Goal: Task Accomplishment & Management: Manage account settings

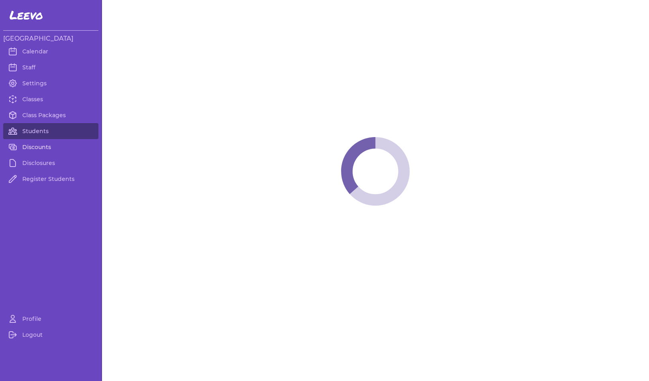
select select "MT"
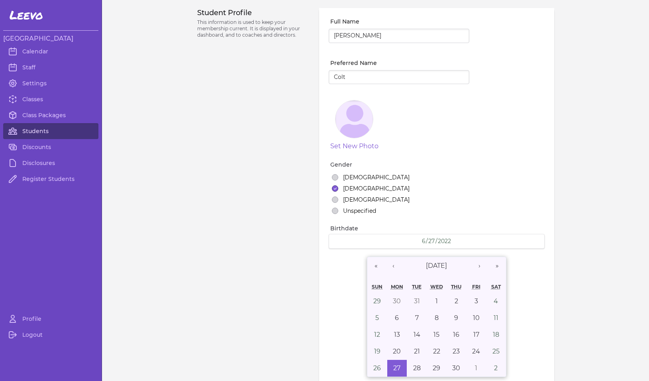
select select "7"
click at [39, 131] on link "Students" at bounding box center [50, 131] width 95 height 16
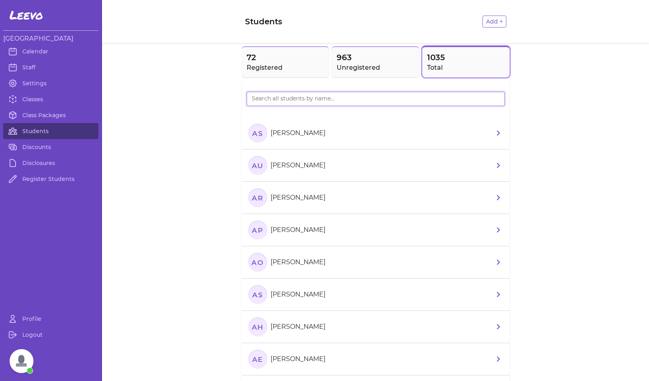
click at [284, 101] on input "search" at bounding box center [375, 99] width 258 height 14
type input "Cayden"
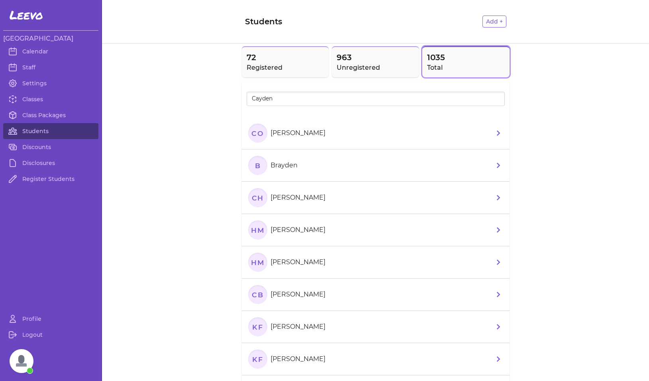
click at [253, 133] on text "CO" at bounding box center [257, 133] width 12 height 8
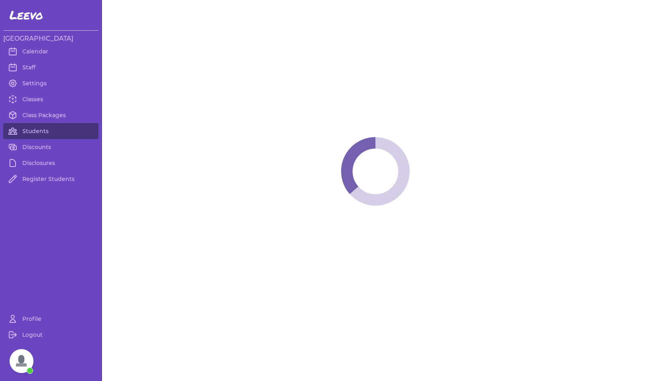
select select "MT"
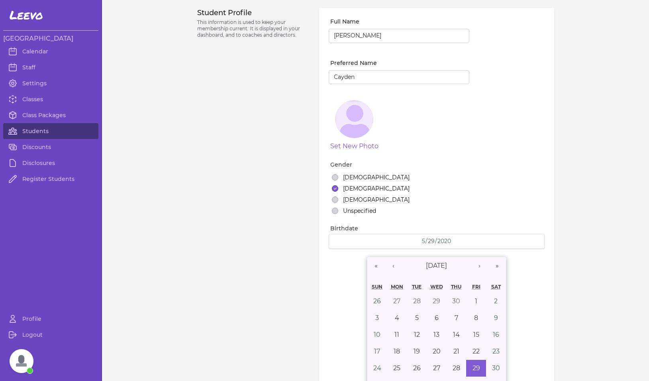
select select "1"
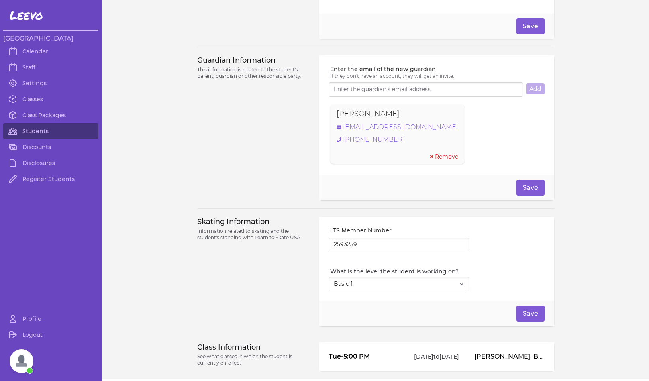
scroll to position [562, 0]
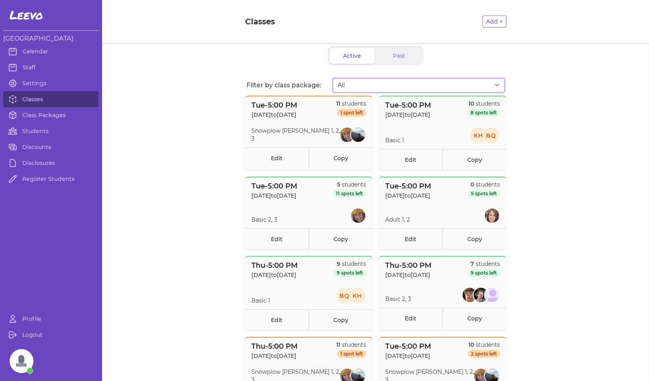
select select "2808"
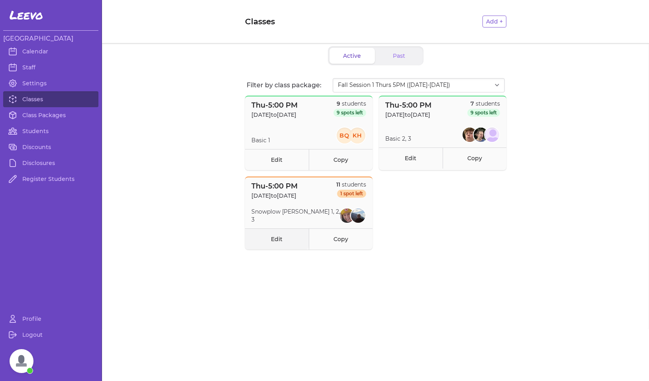
click at [281, 239] on link "Edit" at bounding box center [277, 238] width 64 height 21
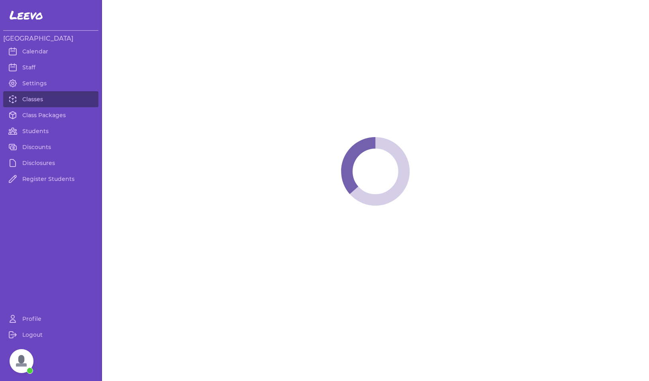
select select "4"
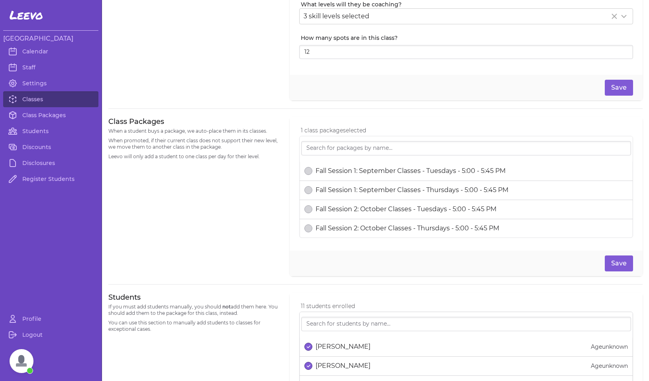
scroll to position [404, 0]
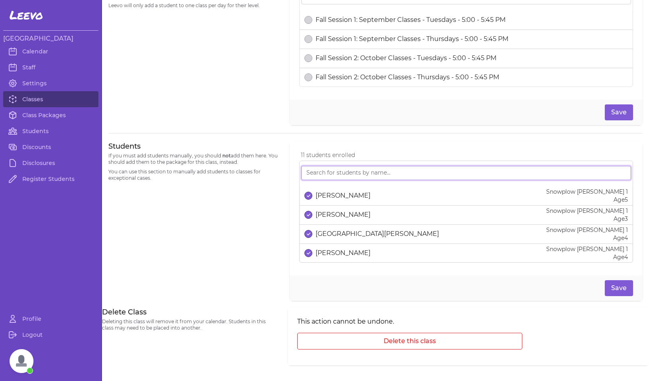
click at [364, 172] on input "search" at bounding box center [466, 173] width 330 height 14
type input "r"
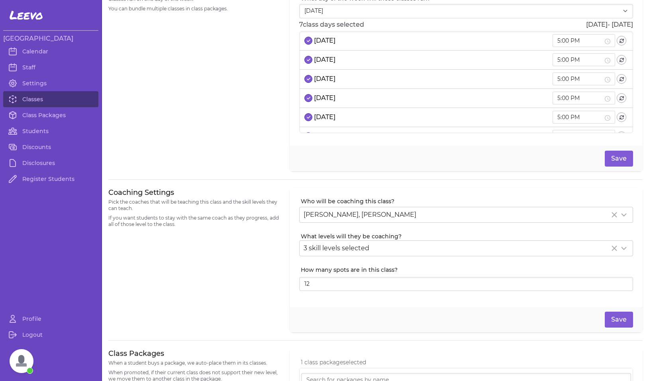
scroll to position [0, 0]
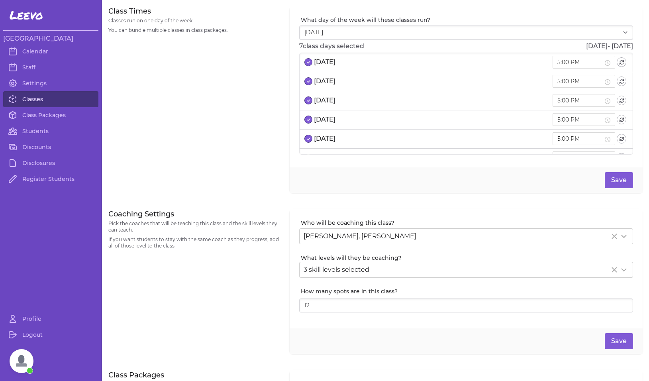
click at [38, 98] on link "Classes" at bounding box center [50, 99] width 95 height 16
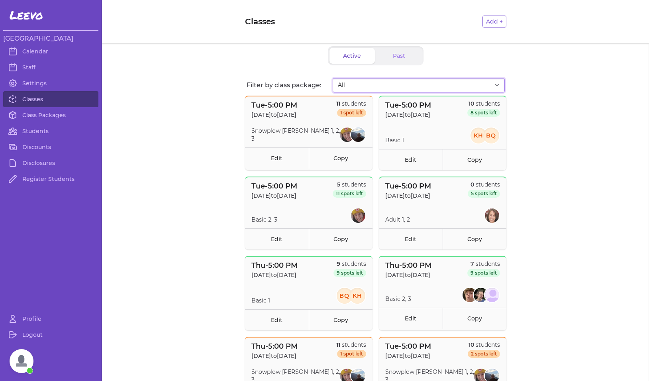
select select "2807"
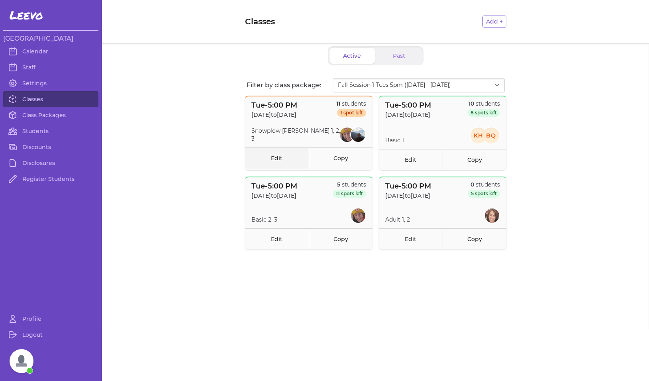
click at [279, 157] on link "Edit" at bounding box center [277, 157] width 64 height 21
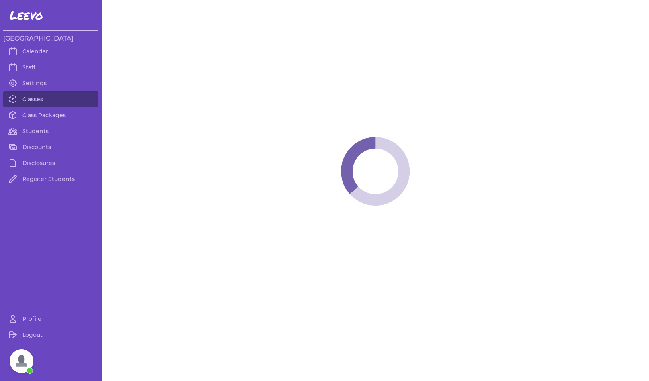
select select "2"
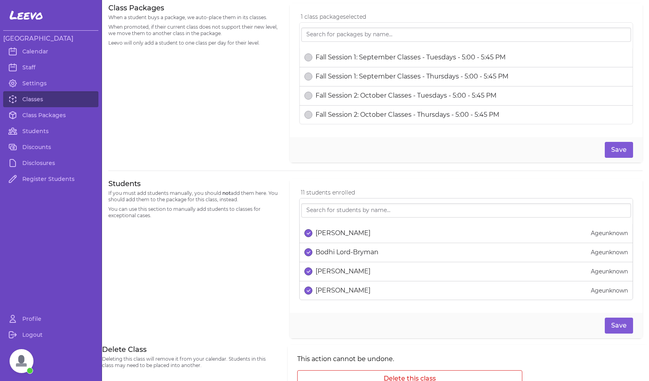
scroll to position [381, 0]
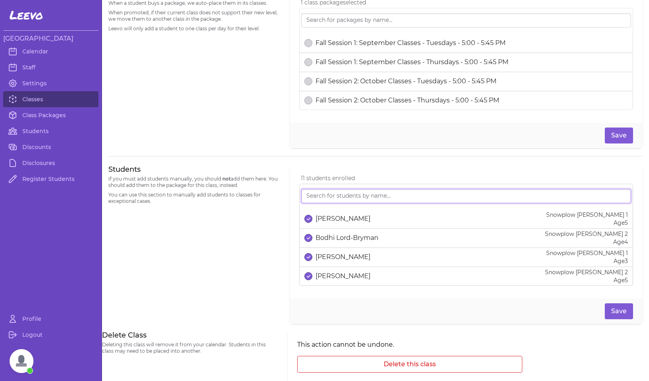
click at [355, 198] on input "search" at bounding box center [466, 196] width 330 height 14
type input "reed"
click at [307, 219] on icon "select date" at bounding box center [309, 218] width 4 height 3
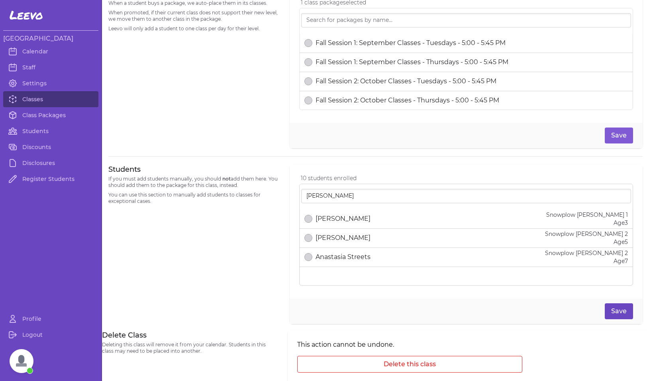
click at [612, 312] on button "Save" at bounding box center [618, 311] width 28 height 16
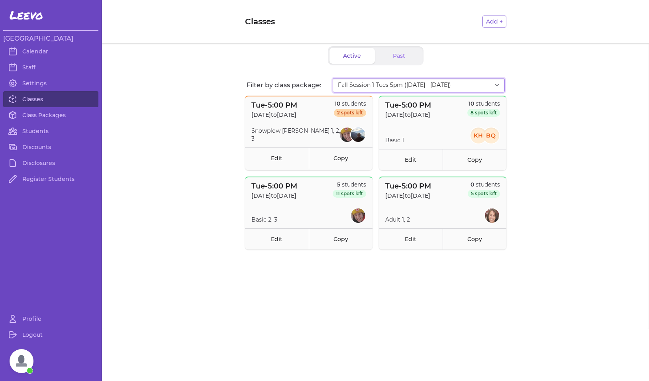
select select "2808"
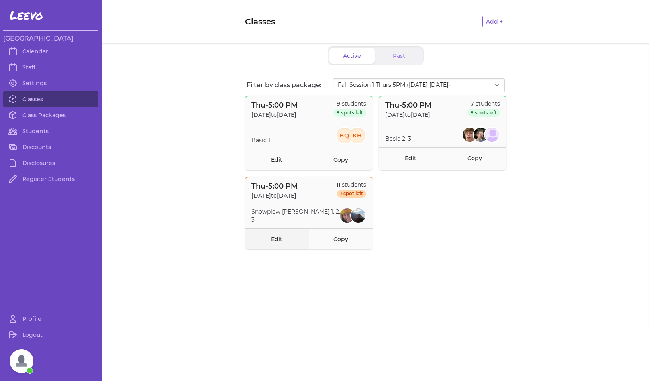
click at [275, 241] on link "Edit" at bounding box center [277, 238] width 64 height 21
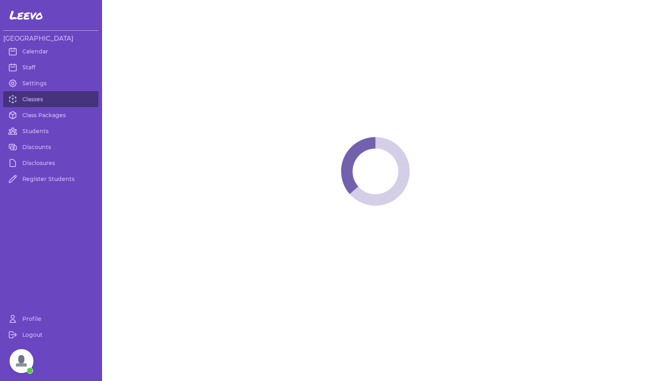
select select "4"
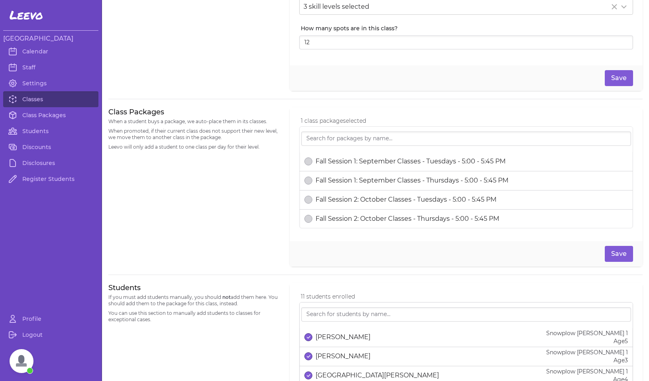
scroll to position [66, 0]
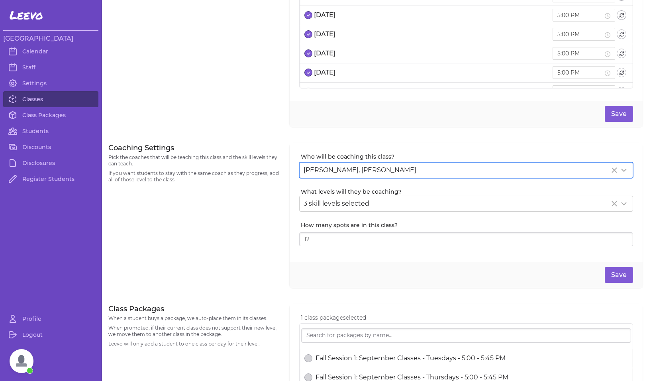
click at [413, 171] on span "Elyse Josephine Knudsen, Karlee Brown" at bounding box center [359, 170] width 113 height 8
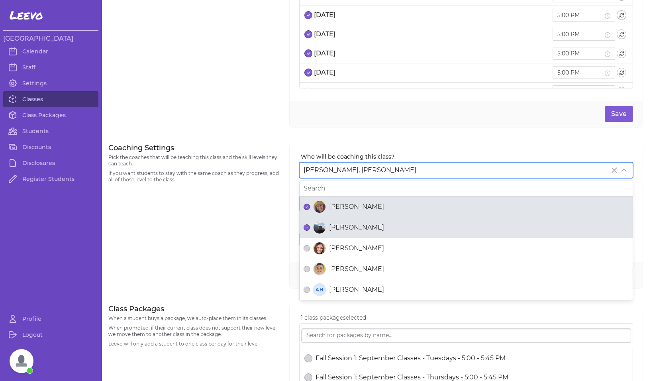
click at [364, 226] on span "Karlee Brown" at bounding box center [356, 228] width 55 height 10
click at [310, 226] on button "Karlee Brown" at bounding box center [306, 227] width 6 height 6
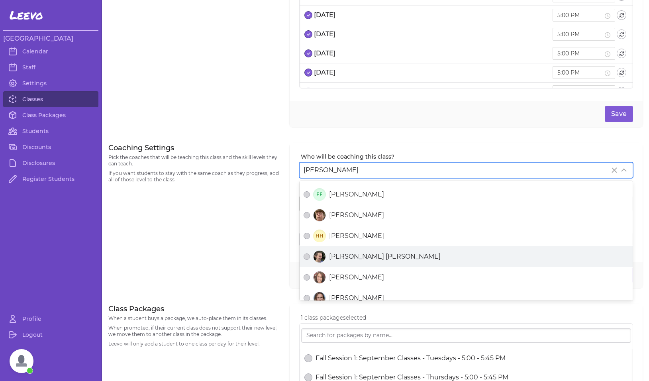
scroll to position [200, 0]
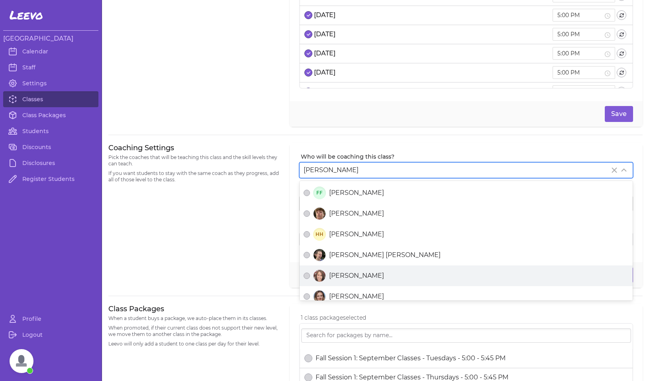
click at [354, 277] on span "Jennifer Irwin" at bounding box center [356, 276] width 55 height 10
click at [310, 277] on button "Jennifer Irwin" at bounding box center [306, 275] width 6 height 6
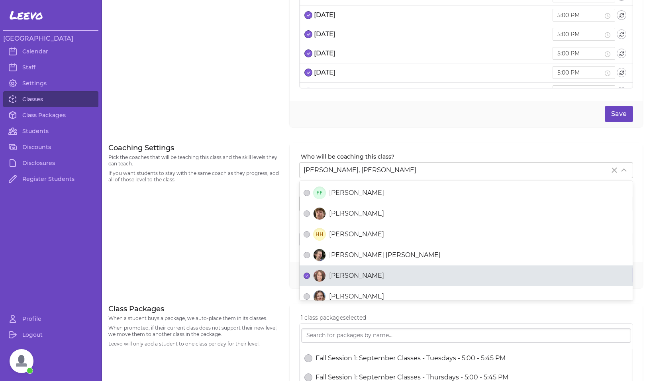
click at [616, 112] on button "Save" at bounding box center [618, 114] width 28 height 16
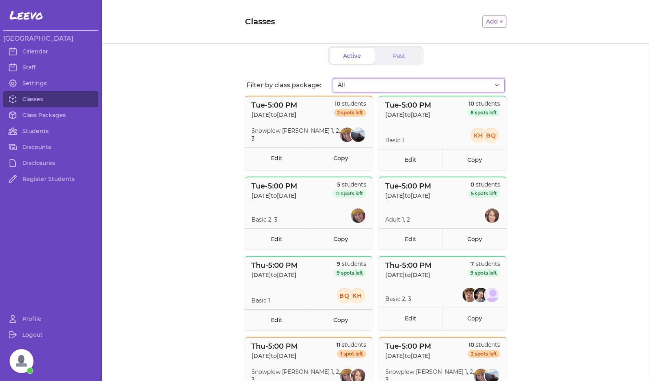
select select "2808"
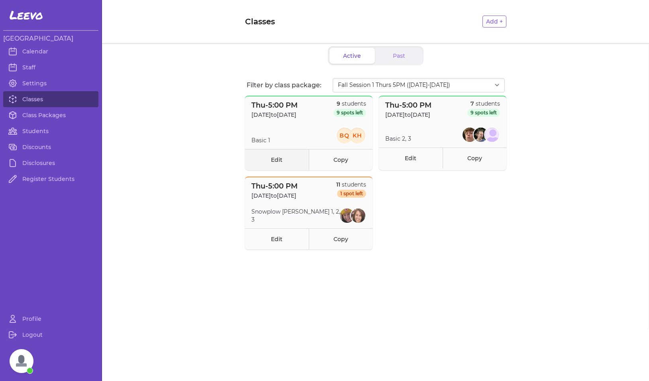
click at [285, 161] on link "Edit" at bounding box center [277, 159] width 64 height 21
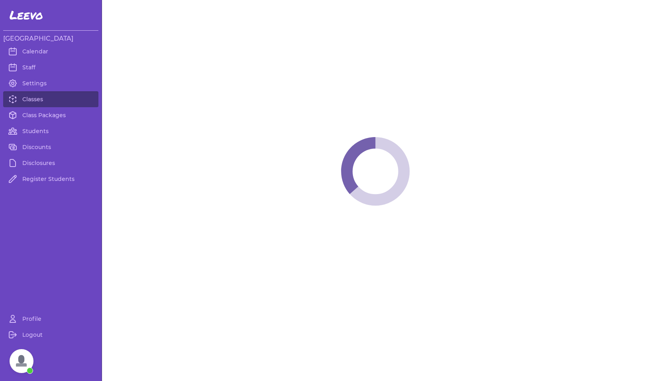
select select "4"
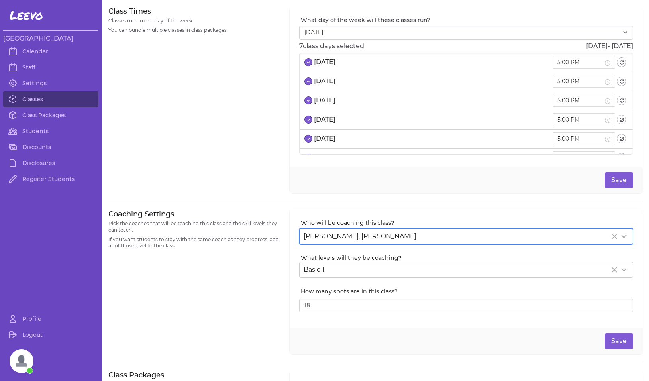
click at [338, 237] on span "Braxten Quimby, Katherine Holley" at bounding box center [359, 236] width 113 height 8
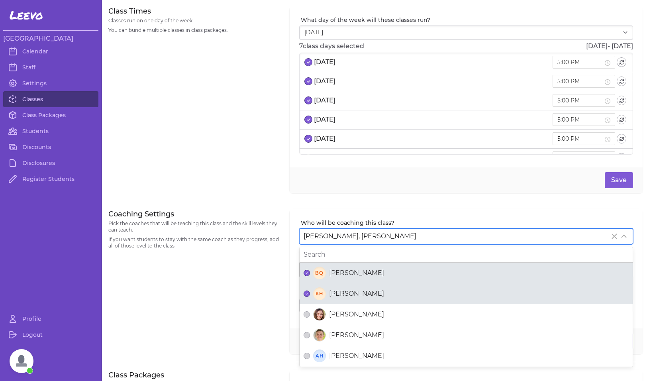
click at [340, 276] on span "Braxten Quimby" at bounding box center [356, 273] width 55 height 10
click at [310, 276] on button "BQ Braxten Quimby" at bounding box center [306, 273] width 6 height 6
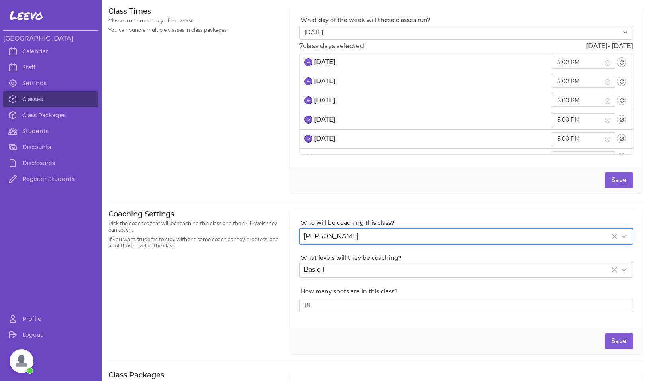
click at [251, 285] on div "Coaching Settings Pick the coaches that will be teaching this class and the ski…" at bounding box center [194, 281] width 172 height 145
click at [609, 342] on button "Save" at bounding box center [618, 341] width 28 height 16
